Goal: Transaction & Acquisition: Purchase product/service

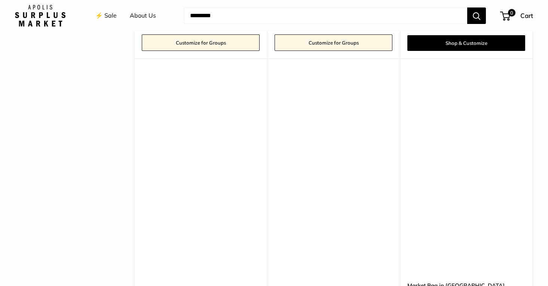
scroll to position [2209, 0]
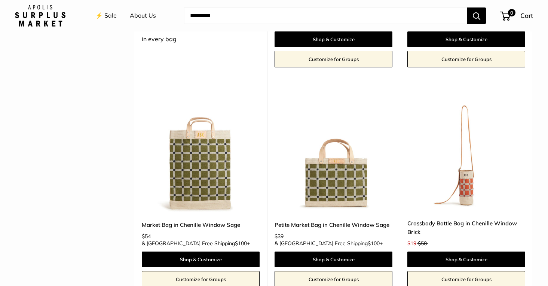
scroll to position [1744, 0]
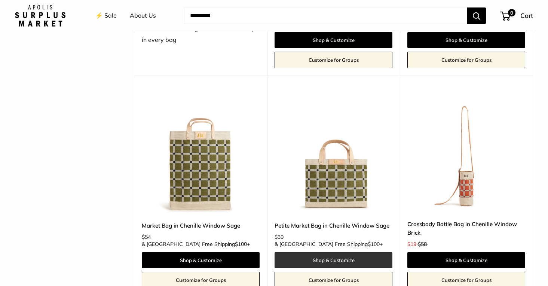
click at [350, 252] on link "Shop & Customize" at bounding box center [333, 260] width 118 height 16
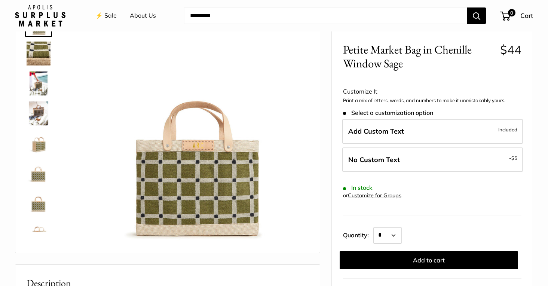
scroll to position [53, 0]
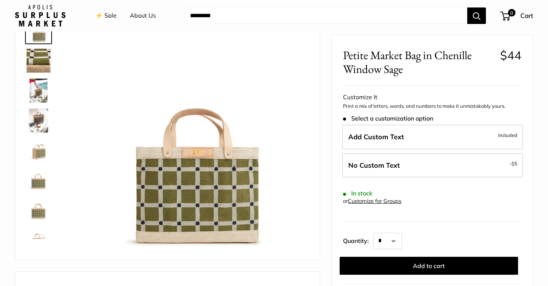
click at [39, 147] on img at bounding box center [39, 150] width 24 height 24
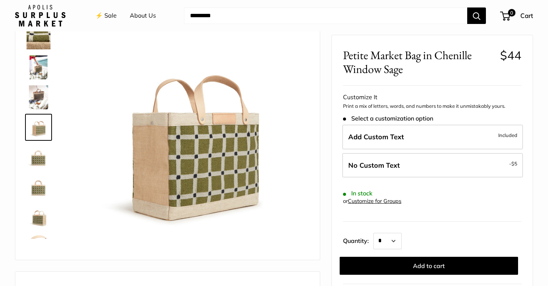
click at [38, 154] on img at bounding box center [39, 157] width 24 height 24
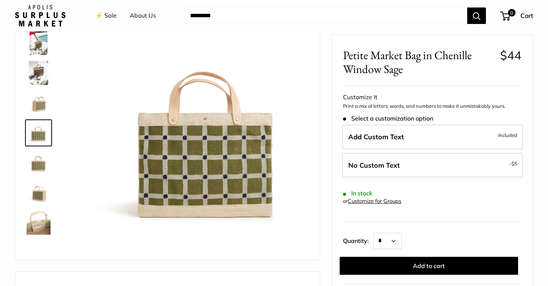
scroll to position [48, 0]
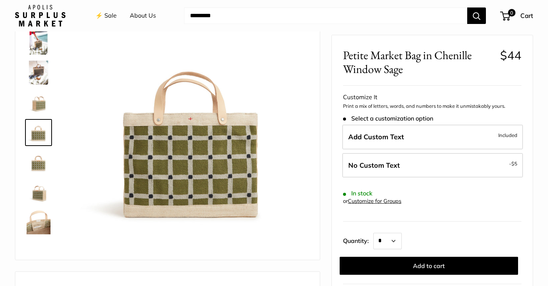
click at [39, 172] on img at bounding box center [39, 162] width 24 height 24
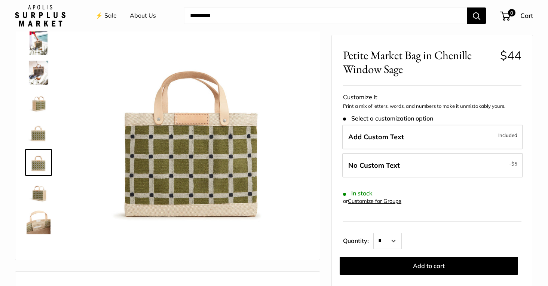
click at [38, 190] on img at bounding box center [39, 192] width 24 height 24
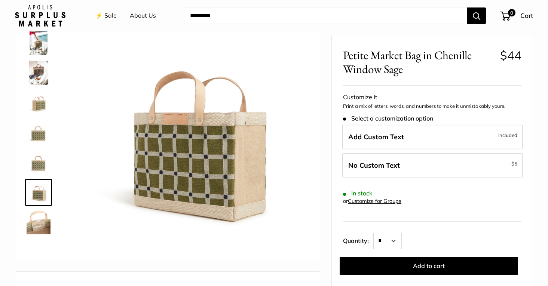
click at [36, 223] on img at bounding box center [39, 222] width 24 height 24
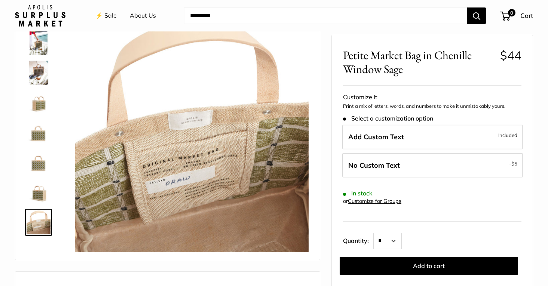
click at [36, 199] on img at bounding box center [39, 192] width 24 height 24
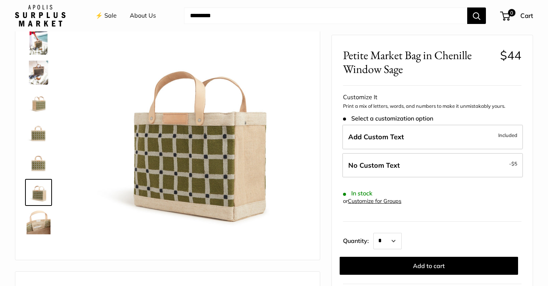
click at [41, 163] on img at bounding box center [39, 162] width 24 height 24
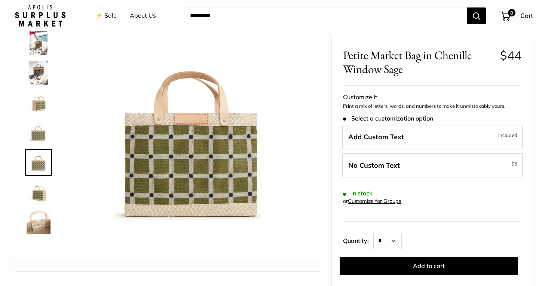
click at [41, 133] on img at bounding box center [39, 132] width 24 height 24
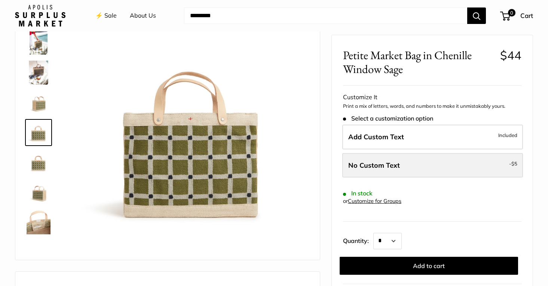
click at [378, 163] on span "No Custom Text" at bounding box center [374, 165] width 52 height 9
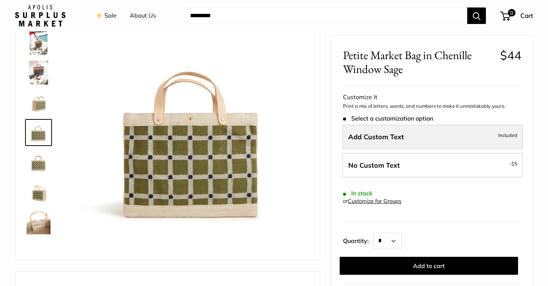
click at [395, 135] on span "Add Custom Text" at bounding box center [376, 136] width 56 height 9
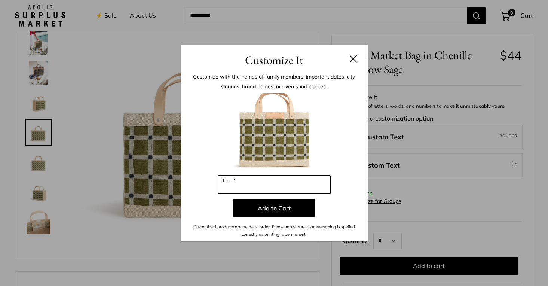
click at [305, 189] on input "Line 1" at bounding box center [274, 184] width 112 height 18
type input "*"
type input "***"
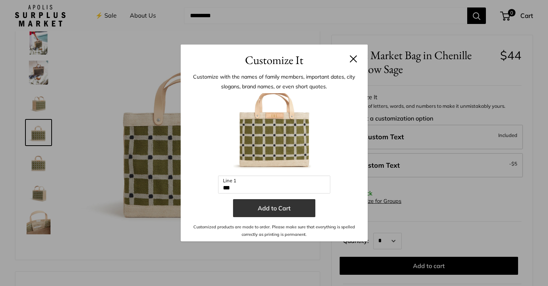
click at [282, 210] on button "Add to Cart" at bounding box center [274, 208] width 82 height 18
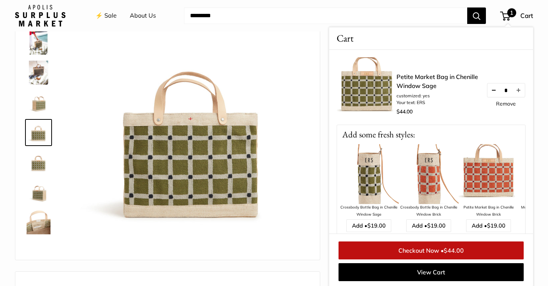
click at [492, 89] on button "Decrease quantity by 1" at bounding box center [493, 89] width 13 height 13
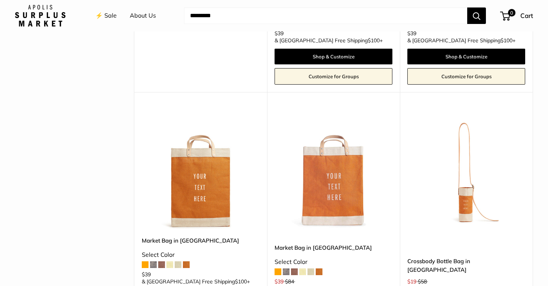
scroll to position [1267, 0]
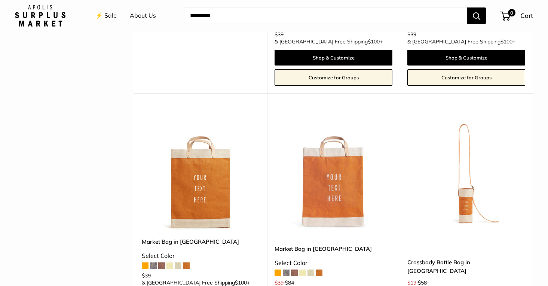
click at [153, 262] on span at bounding box center [153, 265] width 7 height 7
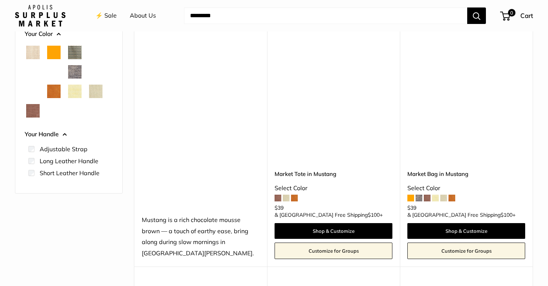
scroll to position [130, 0]
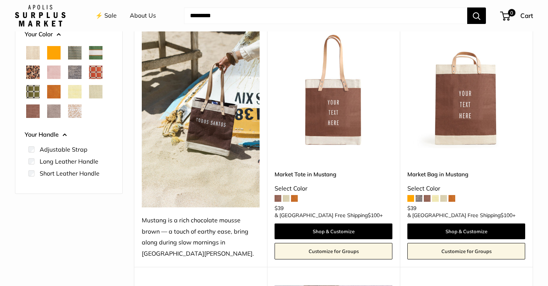
click at [32, 74] on span "Cheetah" at bounding box center [32, 71] width 13 height 13
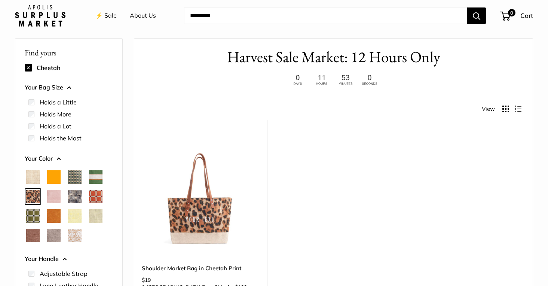
scroll to position [20, 0]
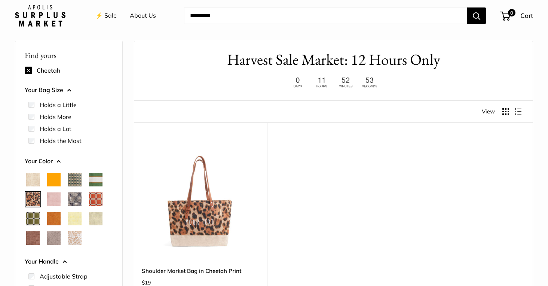
click at [77, 179] on span "Green Gingham" at bounding box center [74, 179] width 13 height 13
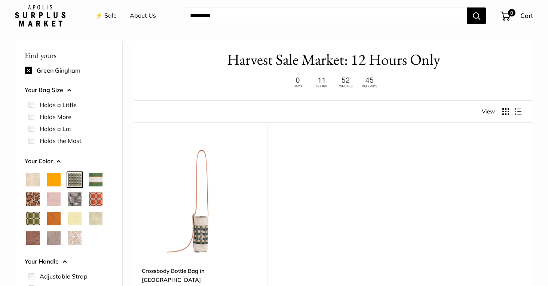
click at [49, 239] on span "Taupe" at bounding box center [53, 237] width 13 height 13
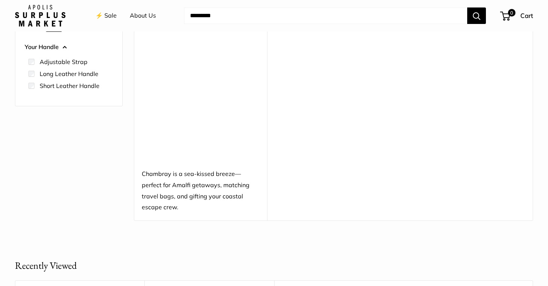
scroll to position [244, 0]
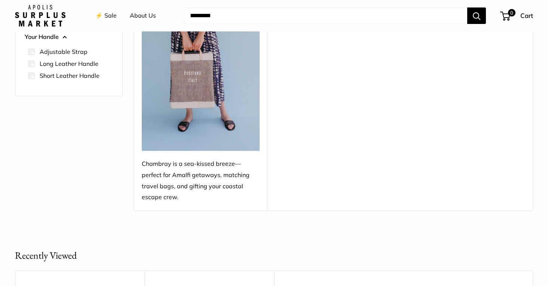
click at [203, 87] on img at bounding box center [201, 34] width 118 height 234
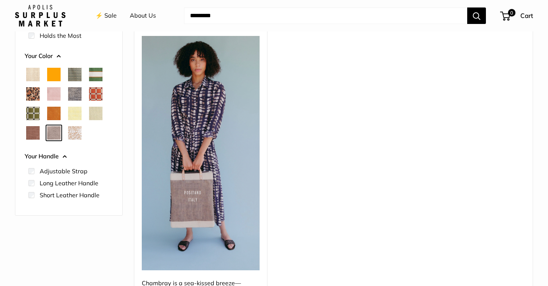
scroll to position [99, 0]
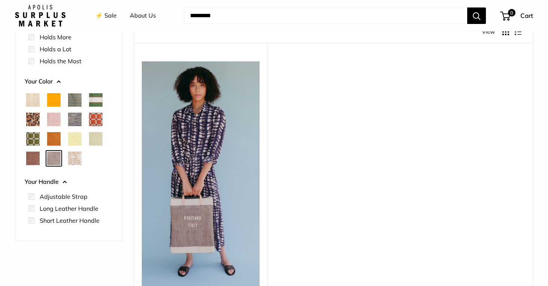
click at [55, 157] on span "Taupe" at bounding box center [53, 157] width 13 height 13
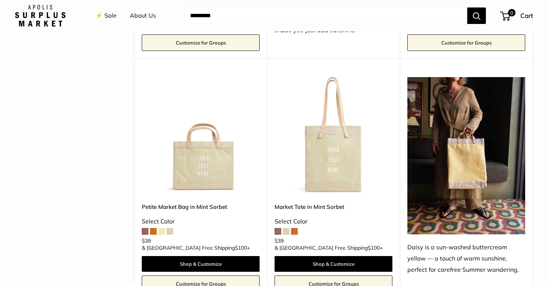
scroll to position [580, 0]
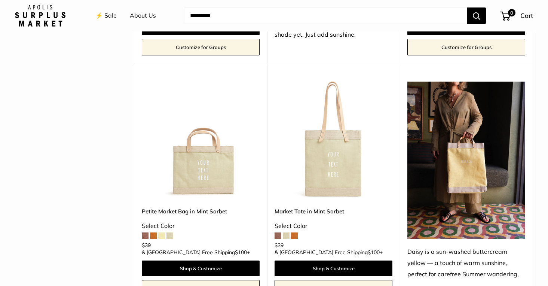
click at [110, 15] on link "⚡️ Sale" at bounding box center [105, 15] width 21 height 11
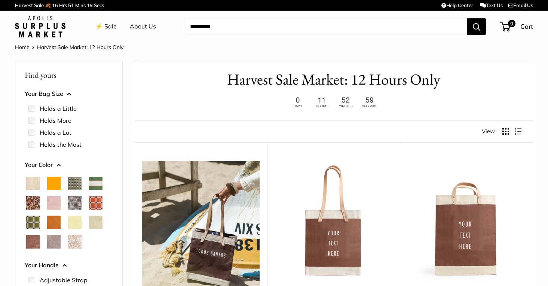
click at [70, 242] on span "White Porcelain" at bounding box center [74, 241] width 13 height 13
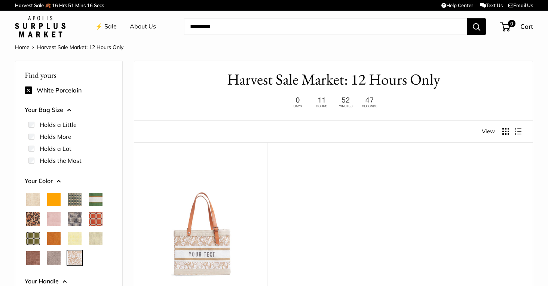
click at [33, 258] on span "Mustang" at bounding box center [32, 257] width 13 height 13
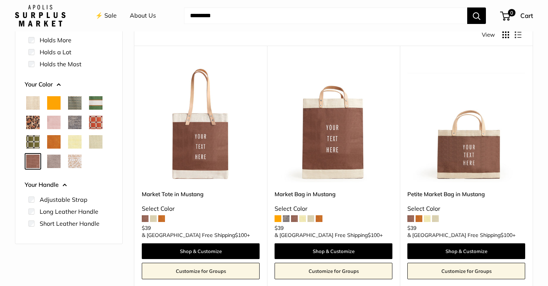
scroll to position [97, 0]
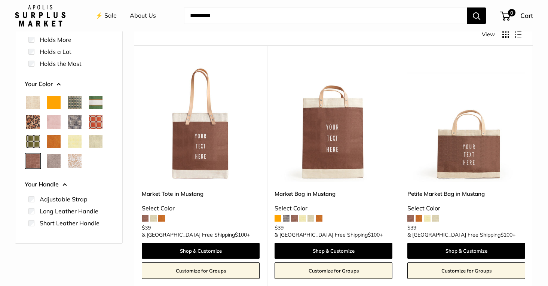
click at [73, 122] on span "Chambray" at bounding box center [74, 121] width 13 height 13
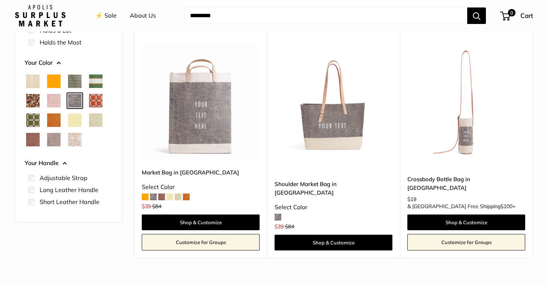
scroll to position [122, 0]
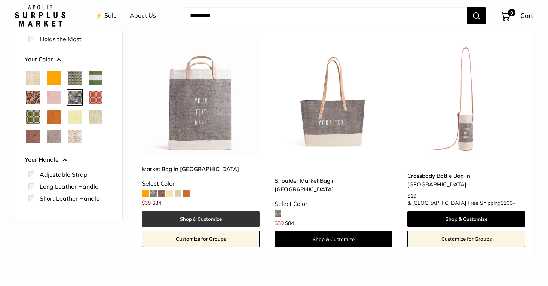
click at [171, 217] on link "Shop & Customize" at bounding box center [201, 219] width 118 height 16
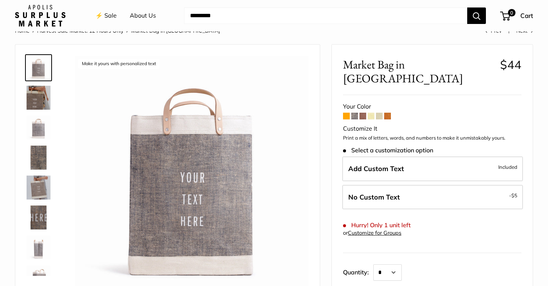
scroll to position [22, 0]
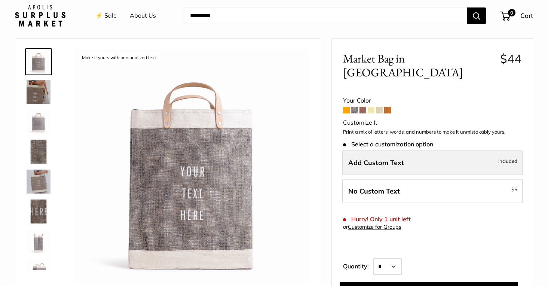
click at [377, 158] on span "Add Custom Text" at bounding box center [376, 162] width 56 height 9
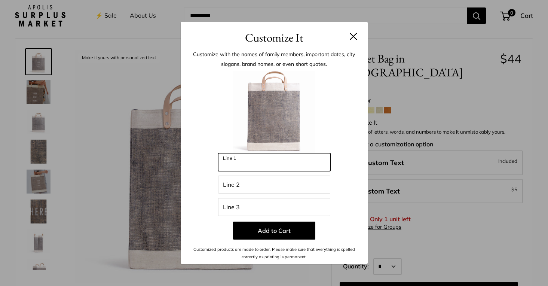
click at [238, 160] on input "Line 1" at bounding box center [274, 162] width 112 height 18
type input "*"
type input "***"
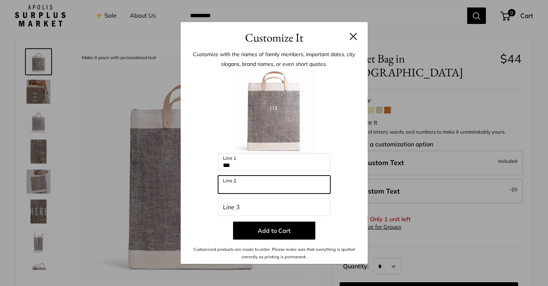
click at [245, 185] on input "Line 2" at bounding box center [274, 184] width 112 height 18
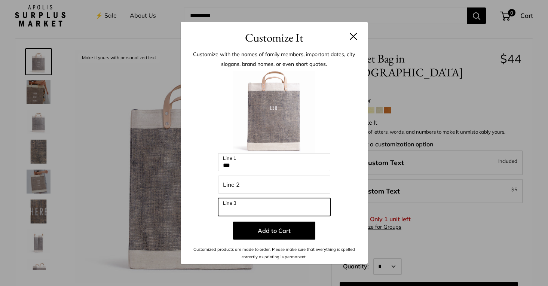
click at [233, 205] on input "Line 3" at bounding box center [274, 207] width 112 height 18
type input "*"
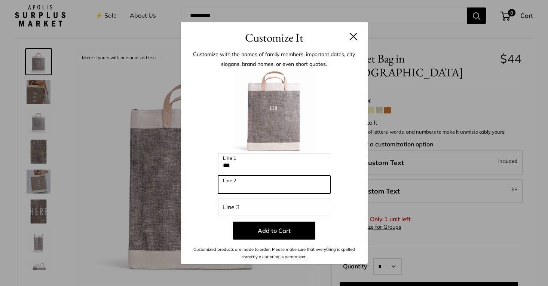
click at [229, 191] on input "Line 2" at bounding box center [274, 184] width 112 height 18
click at [351, 36] on button at bounding box center [353, 36] width 7 height 7
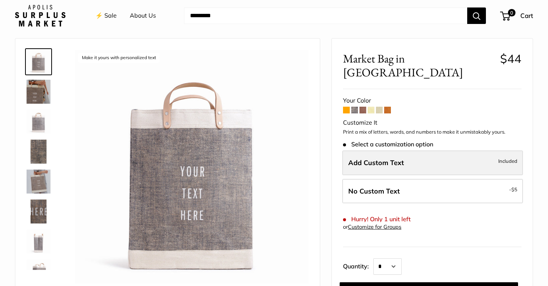
click at [385, 158] on span "Add Custom Text" at bounding box center [376, 162] width 56 height 9
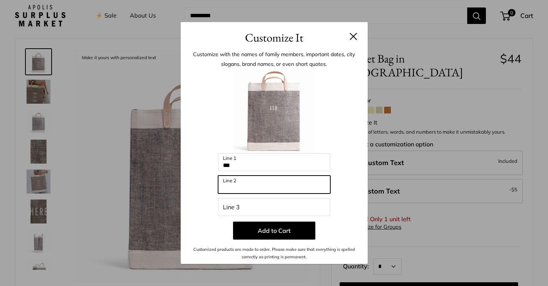
click at [267, 182] on input "Line 2" at bounding box center [274, 184] width 112 height 18
type input "*"
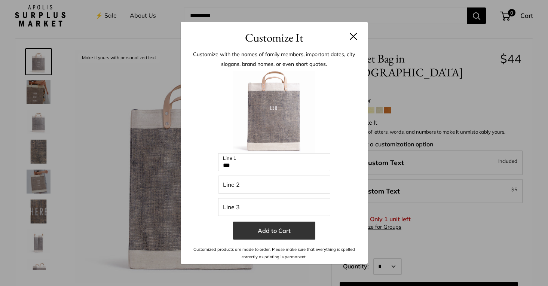
click at [262, 227] on button "Add to Cart" at bounding box center [274, 230] width 82 height 18
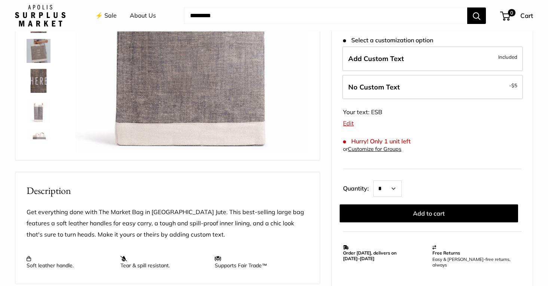
scroll to position [154, 0]
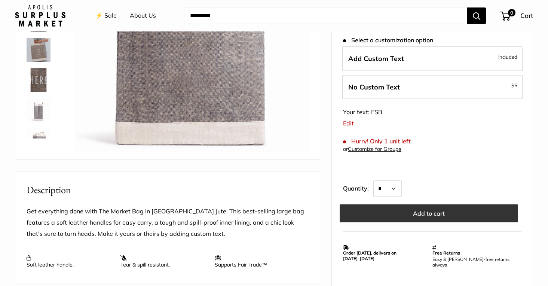
click at [396, 204] on button "Add to cart" at bounding box center [428, 213] width 178 height 18
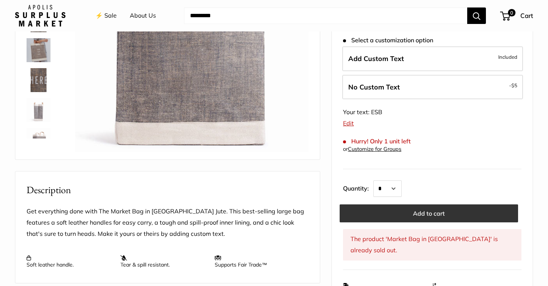
click at [416, 204] on button "Add to cart" at bounding box center [428, 213] width 178 height 18
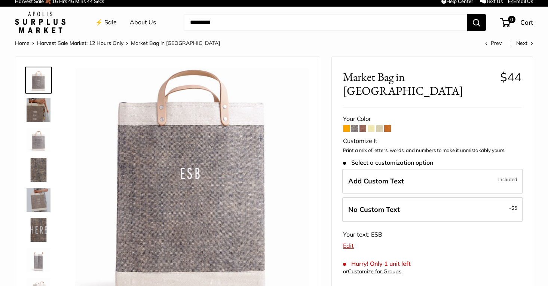
scroll to position [0, 0]
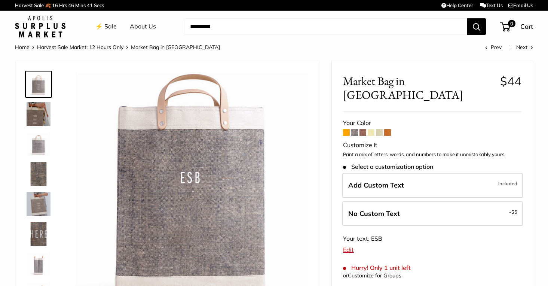
click at [362, 129] on span at bounding box center [362, 132] width 7 height 7
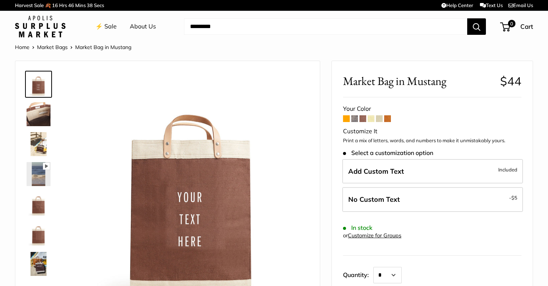
click at [388, 119] on span at bounding box center [387, 118] width 7 height 7
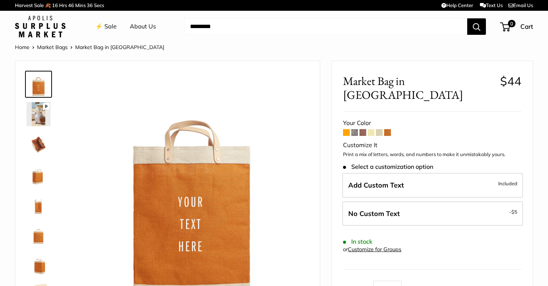
click at [344, 129] on span at bounding box center [346, 132] width 7 height 7
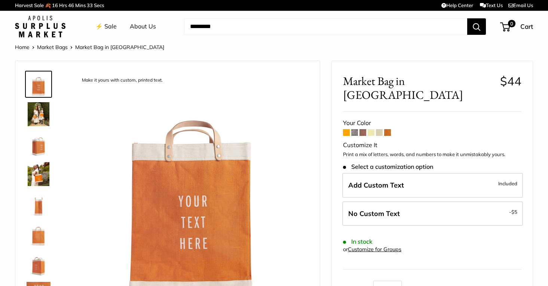
click at [36, 102] on img at bounding box center [39, 114] width 24 height 24
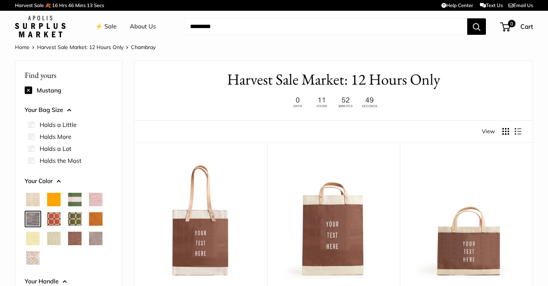
click at [27, 87] on button at bounding box center [28, 89] width 7 height 7
click at [27, 88] on button at bounding box center [28, 89] width 7 height 7
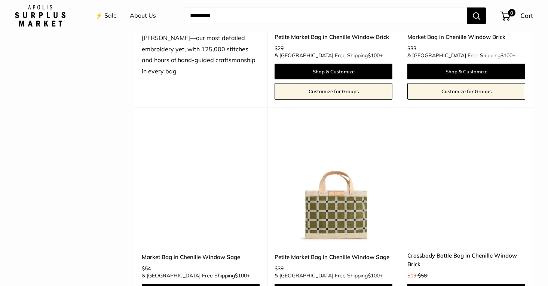
scroll to position [1713, 0]
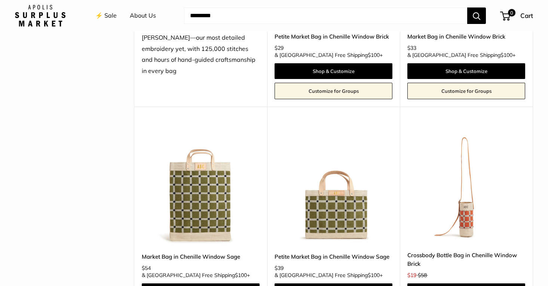
click at [0, 0] on img at bounding box center [0, 0] width 0 height 0
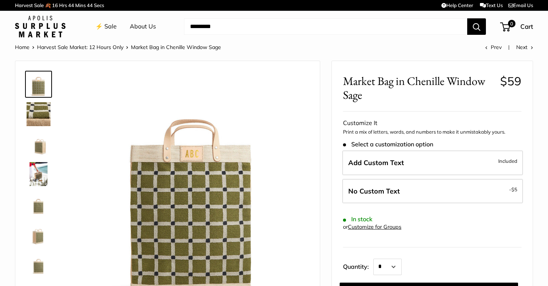
click at [39, 207] on img at bounding box center [39, 204] width 24 height 24
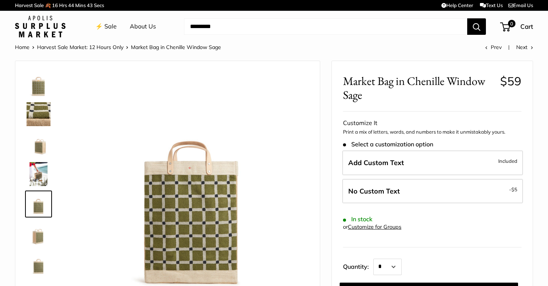
click at [38, 234] on img at bounding box center [39, 234] width 24 height 24
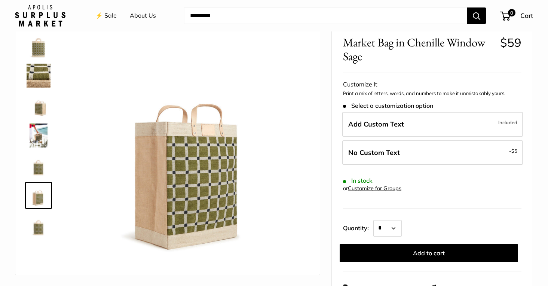
scroll to position [42, 0]
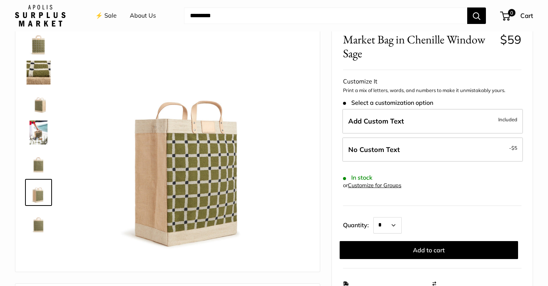
click at [36, 228] on img at bounding box center [39, 222] width 24 height 24
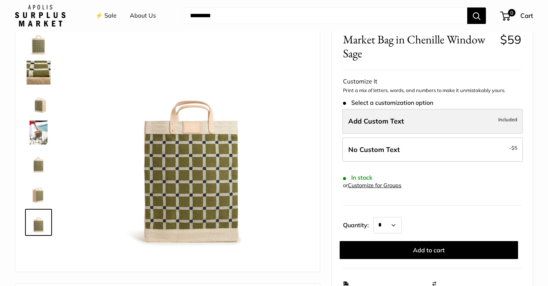
click at [386, 118] on span "Add Custom Text" at bounding box center [376, 121] width 56 height 9
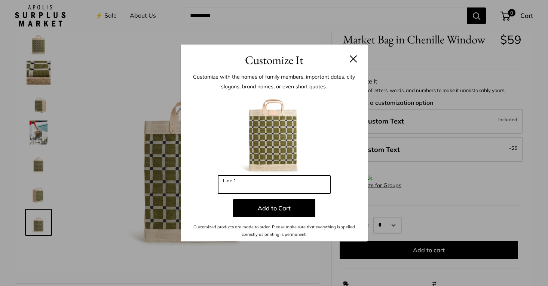
click at [242, 184] on input "Line 1" at bounding box center [274, 184] width 112 height 18
type input "***"
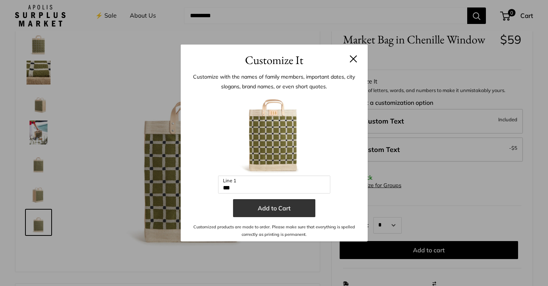
click at [240, 211] on button "Add to Cart" at bounding box center [274, 208] width 82 height 18
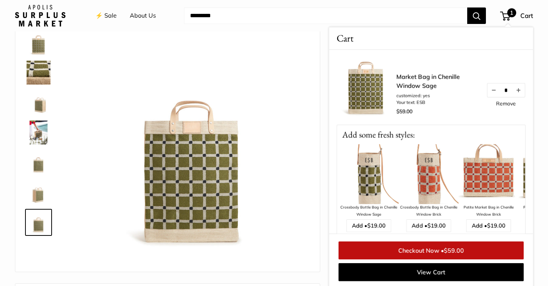
click at [372, 247] on link "Checkout Now • $59.00" at bounding box center [430, 250] width 185 height 18
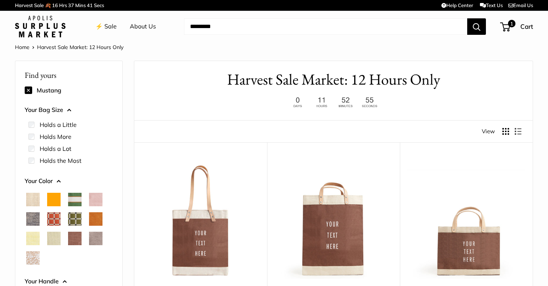
click at [0, 0] on img at bounding box center [0, 0] width 0 height 0
